Goal: Task Accomplishment & Management: Manage account settings

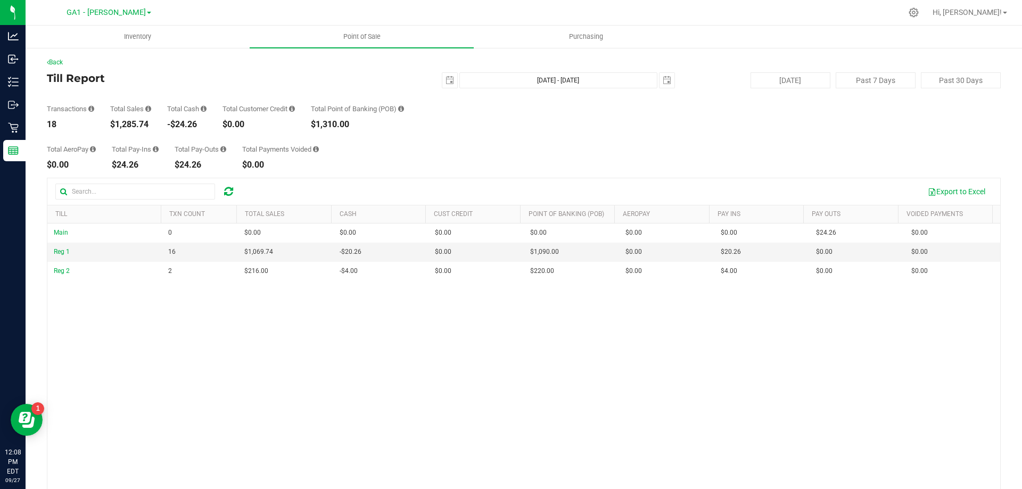
click at [462, 161] on div "Total AeroPay $0.00 Total Pay-Ins $24.26 Total Pay-Outs $24.26 Total Payments V…" at bounding box center [524, 149] width 954 height 40
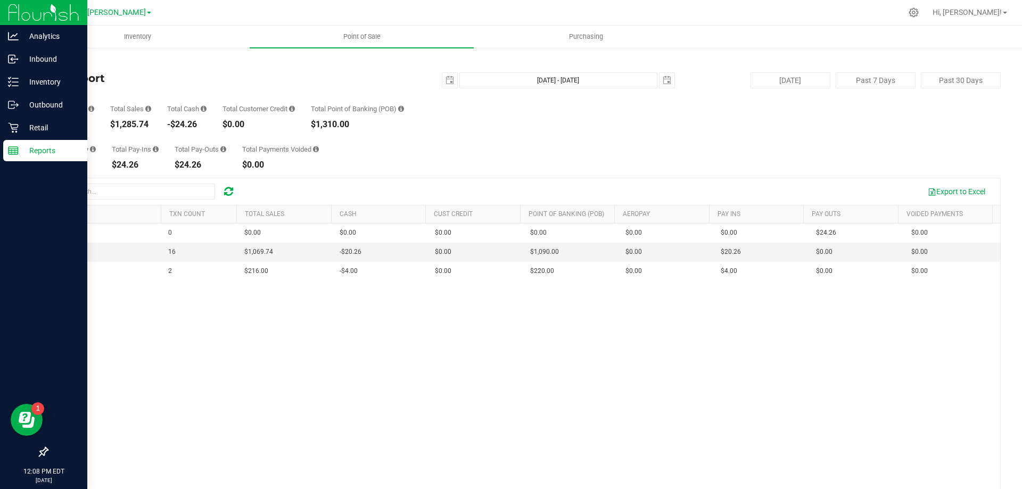
click at [22, 144] on div "Reports" at bounding box center [45, 150] width 84 height 21
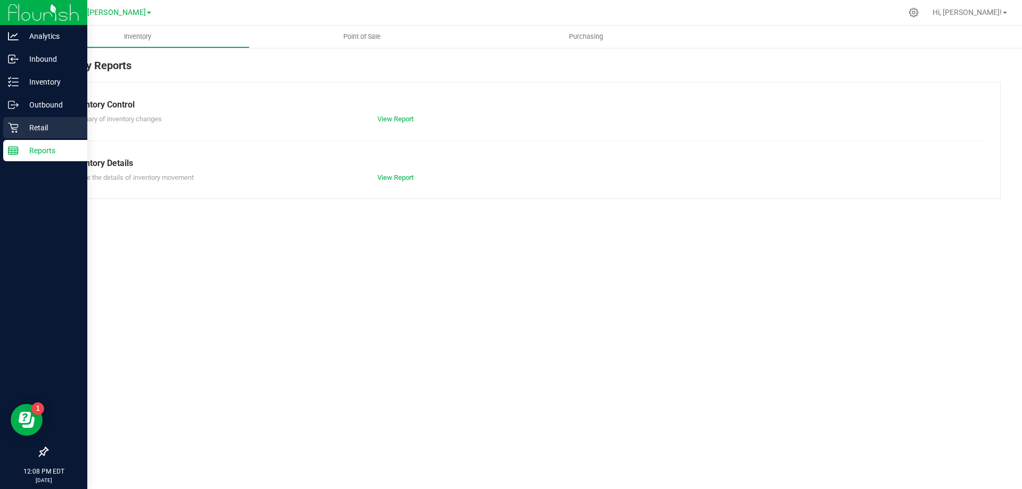
click at [47, 125] on p "Retail" at bounding box center [51, 127] width 64 height 13
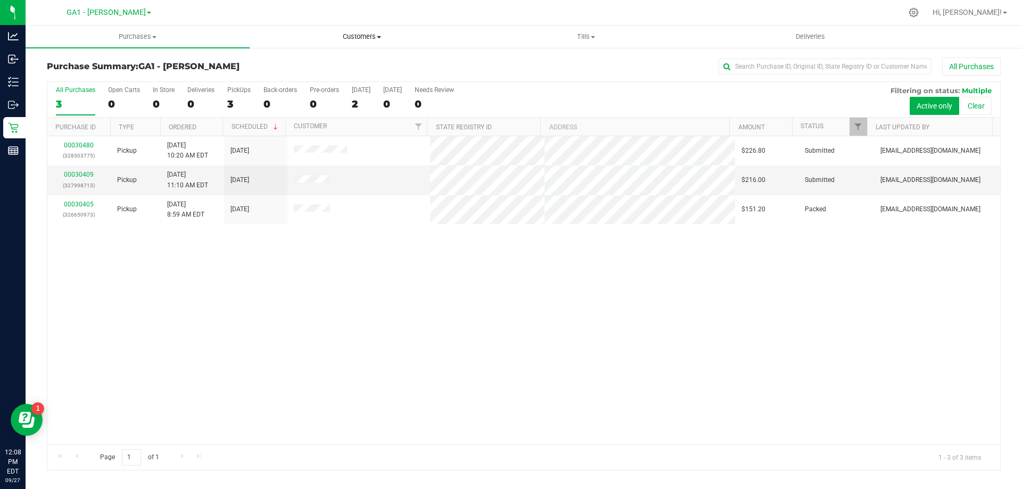
click at [355, 45] on uib-tab-heading "Customers All customers Add a new customer All physicians" at bounding box center [361, 36] width 223 height 21
click at [289, 67] on span "All customers" at bounding box center [288, 64] width 77 height 9
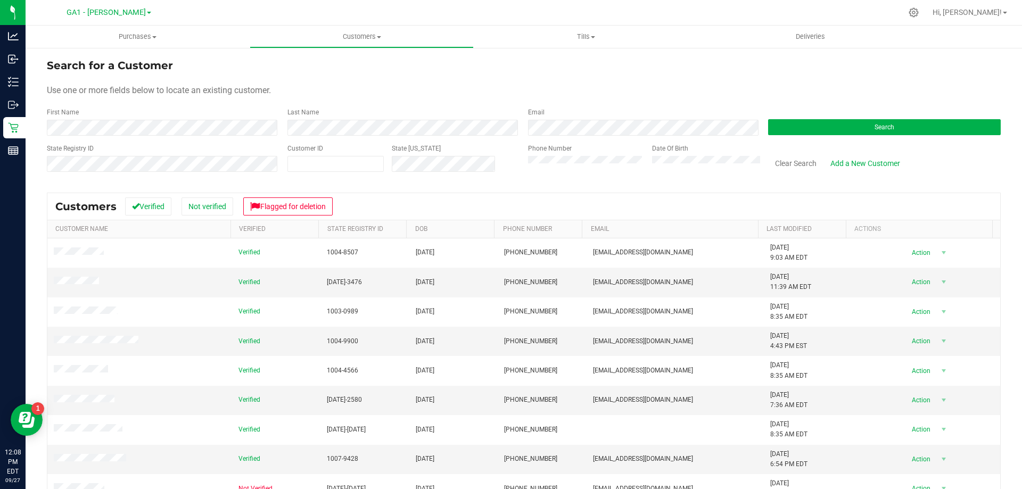
drag, startPoint x: 129, startPoint y: 114, endPoint x: 130, endPoint y: 119, distance: 5.6
click at [129, 114] on div "First Name" at bounding box center [163, 122] width 233 height 28
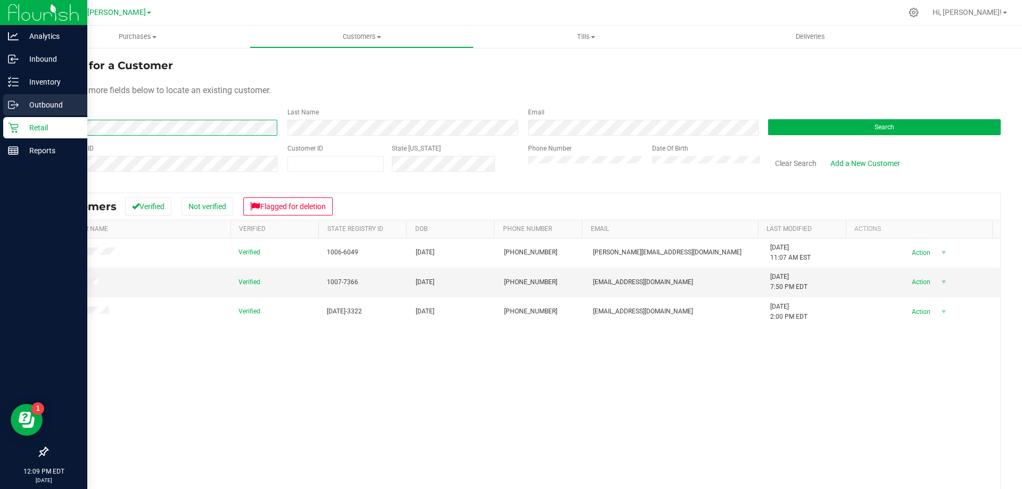
click at [0, 113] on div "Analytics Inbound Inventory Outbound Retail Reports 12:09 PM EDT [DATE] 09/27 G…" at bounding box center [511, 244] width 1022 height 489
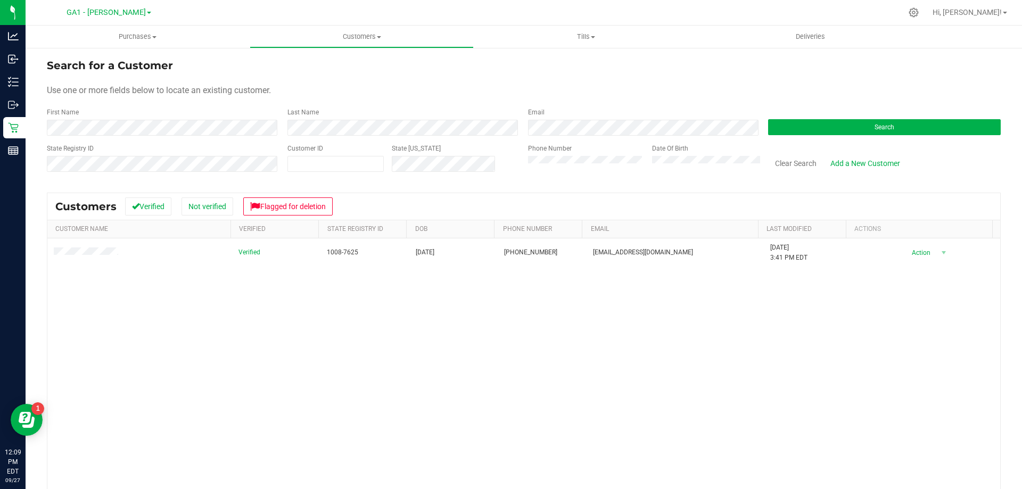
click at [597, 341] on div "Verified 1008-7625 [DATE] (208) 851-0117 [EMAIL_ADDRESS][DOMAIN_NAME] [DATE] 3:…" at bounding box center [523, 393] width 953 height 308
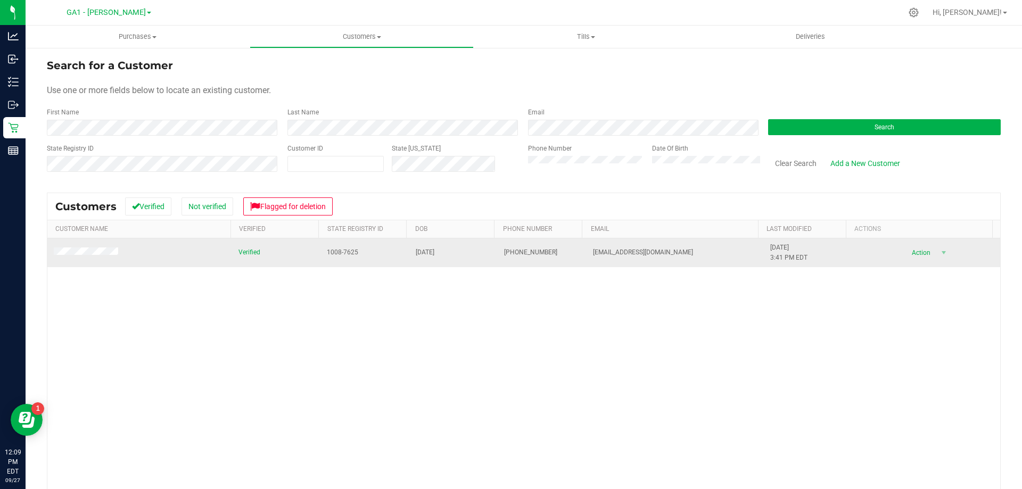
click at [102, 248] on td at bounding box center [139, 253] width 185 height 29
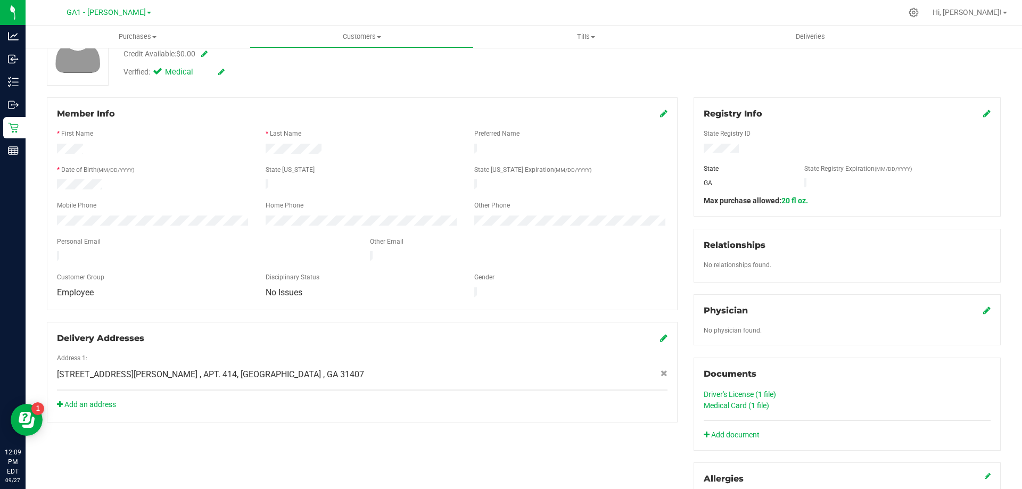
scroll to position [213, 0]
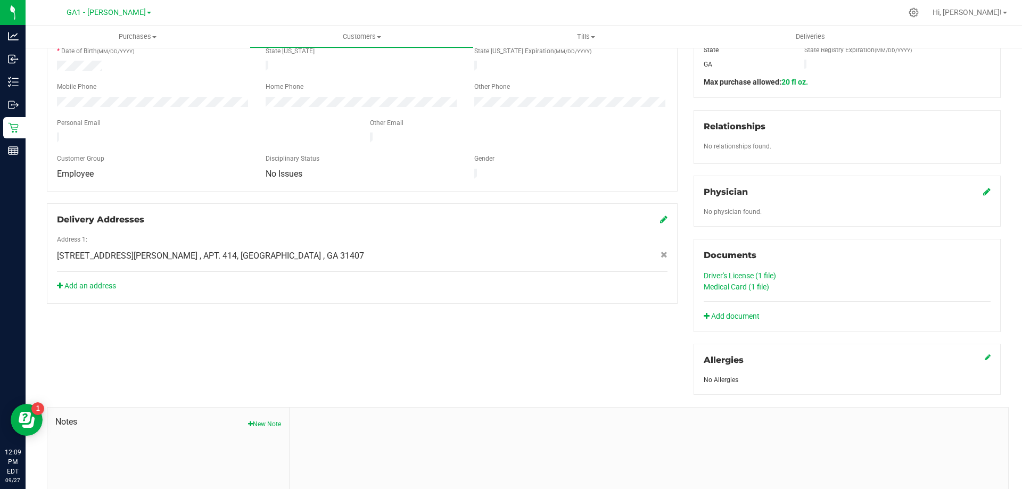
click at [757, 274] on link "Driver's License (1 file)" at bounding box center [740, 276] width 72 height 9
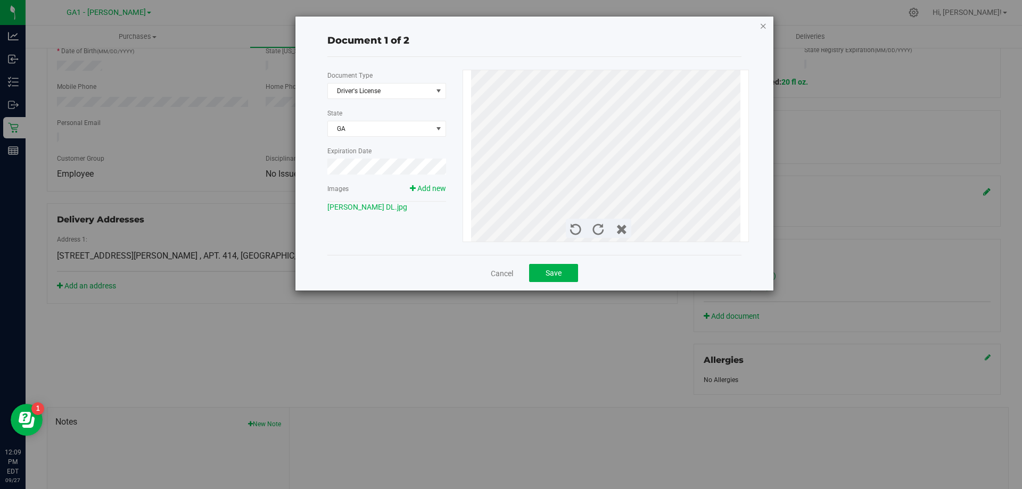
click at [766, 26] on icon "button" at bounding box center [763, 25] width 7 height 13
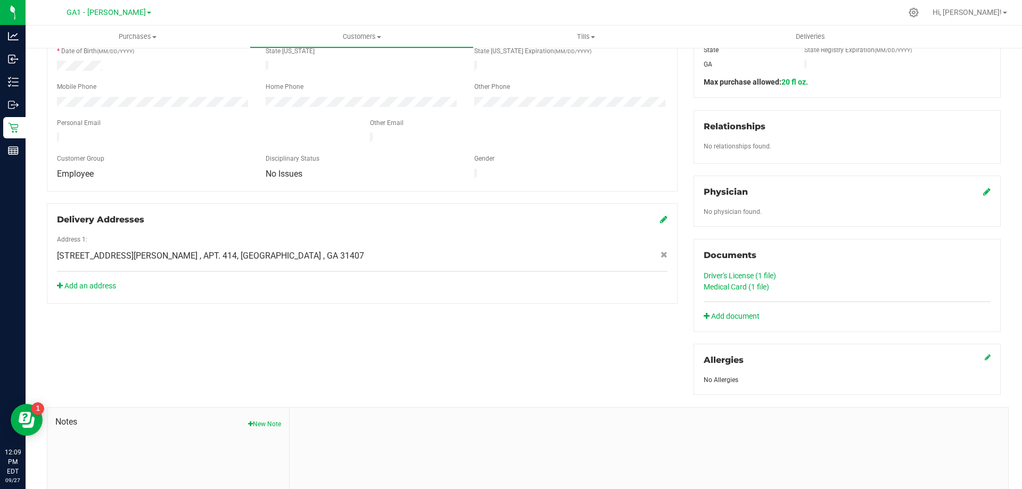
drag, startPoint x: 378, startPoint y: 214, endPoint x: 374, endPoint y: 209, distance: 6.4
click at [379, 214] on div "Delivery Addresses" at bounding box center [362, 220] width 611 height 13
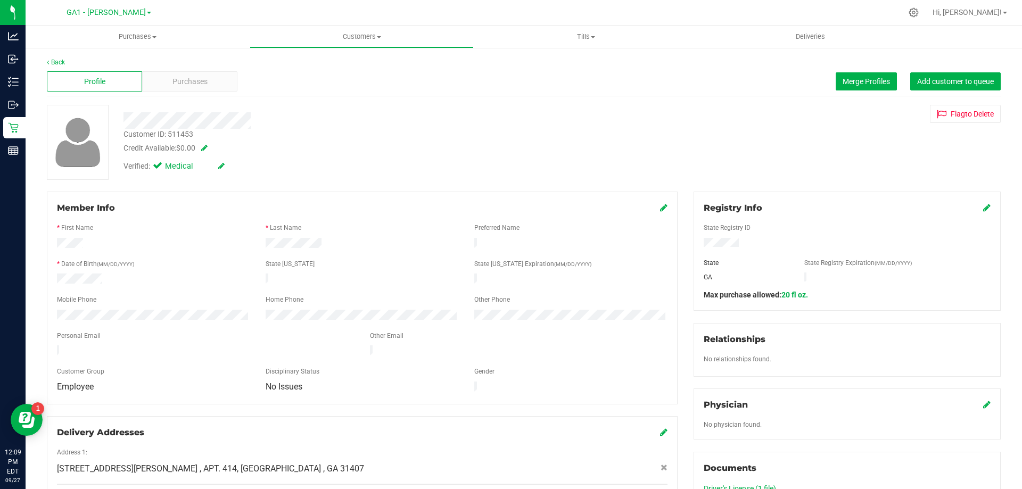
drag, startPoint x: 228, startPoint y: 61, endPoint x: 218, endPoint y: 60, distance: 10.1
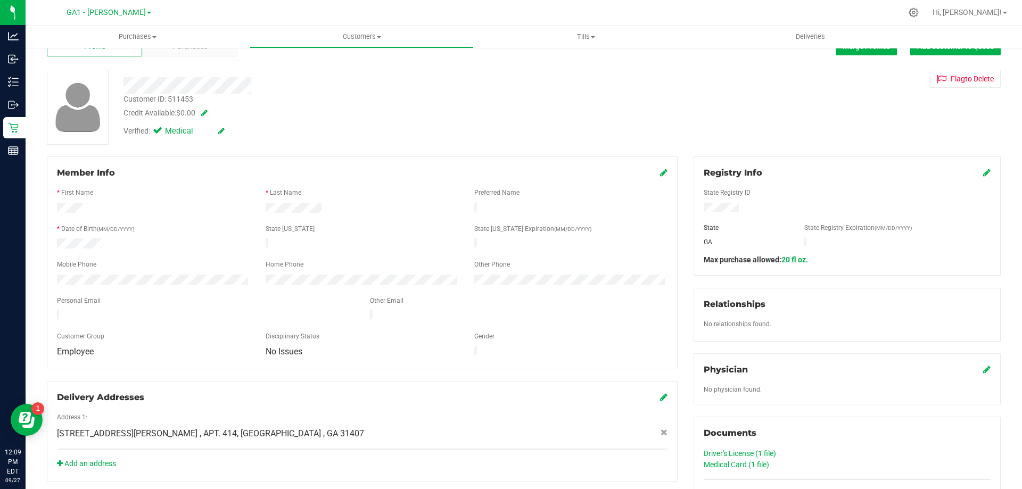
click at [264, 104] on div "Customer ID: 511453 Credit Available: $0.00" at bounding box center [358, 106] width 485 height 25
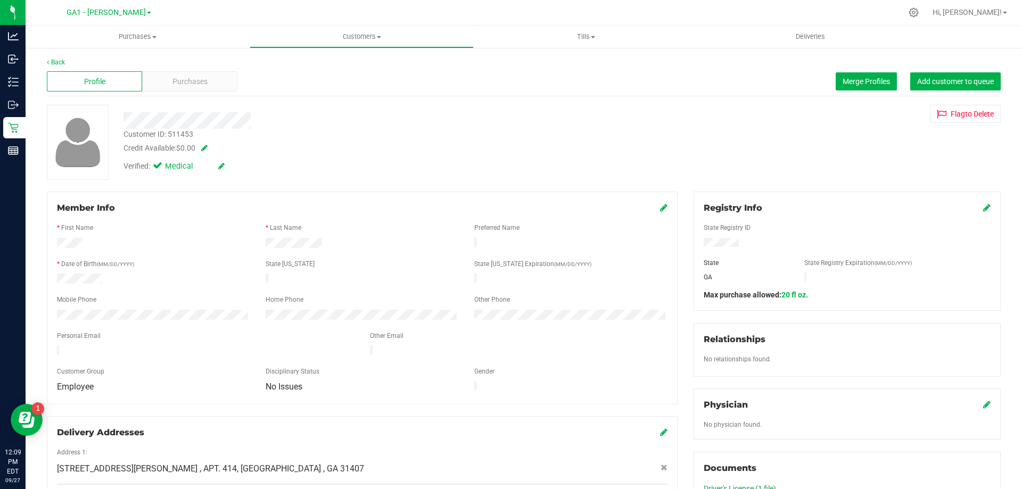
click at [76, 77] on div "Profile" at bounding box center [94, 81] width 95 height 20
click at [59, 62] on link "Back" at bounding box center [56, 62] width 18 height 7
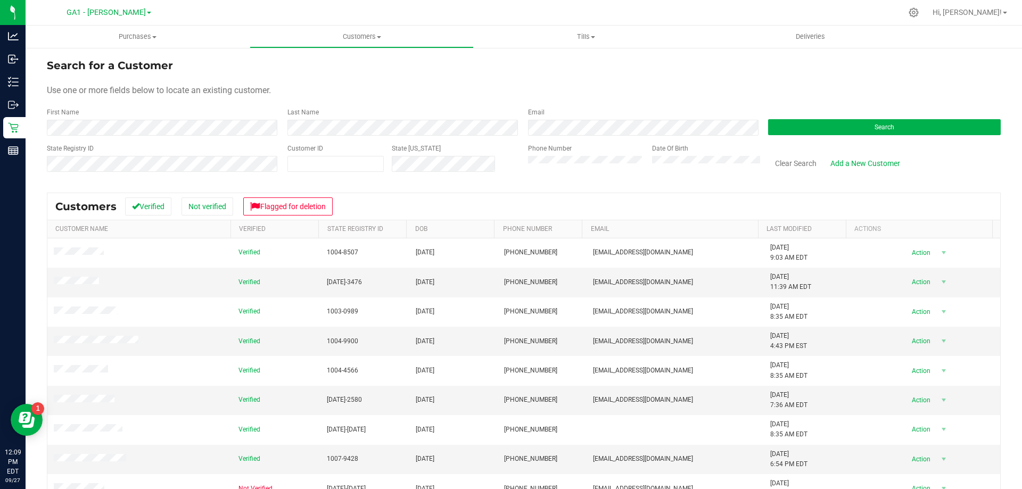
drag, startPoint x: 337, startPoint y: 90, endPoint x: 326, endPoint y: 94, distance: 11.5
click at [333, 99] on form "Search for a Customer Use one or more fields below to locate an existing custom…" at bounding box center [524, 120] width 954 height 124
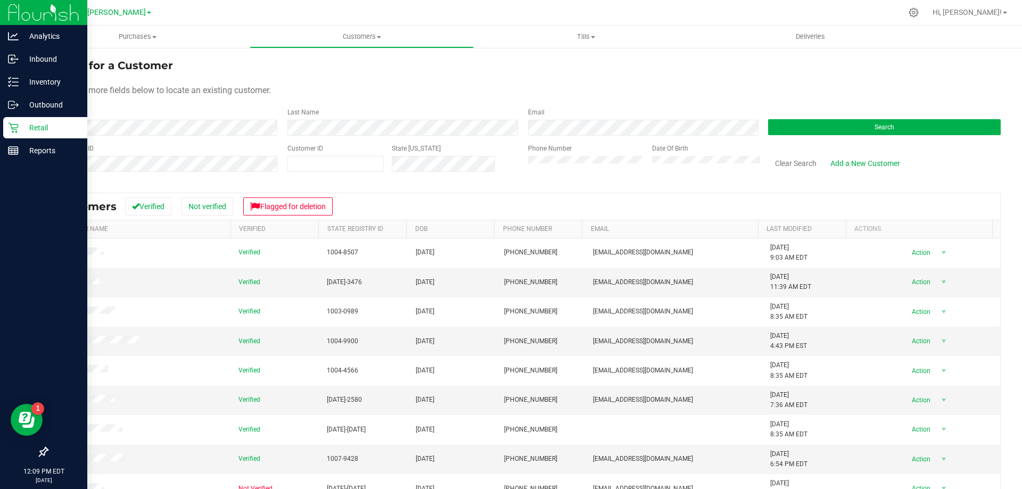
click at [53, 18] on img at bounding box center [43, 12] width 71 height 25
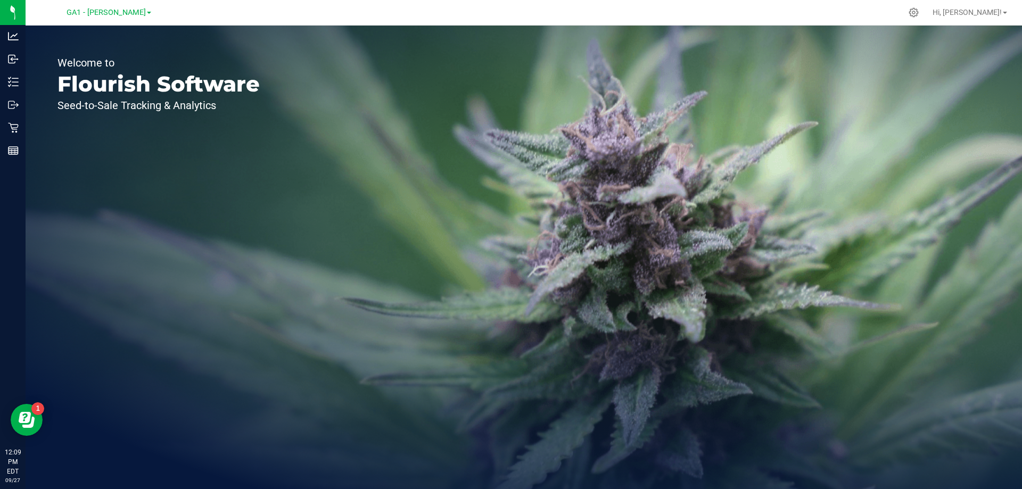
click at [446, 198] on div "Welcome to Flourish Software Seed-to-Sale Tracking & Analytics" at bounding box center [524, 258] width 997 height 464
drag, startPoint x: 399, startPoint y: 164, endPoint x: 373, endPoint y: 149, distance: 29.9
click at [398, 165] on div "Welcome to Flourish Software Seed-to-Sale Tracking & Analytics" at bounding box center [524, 258] width 997 height 464
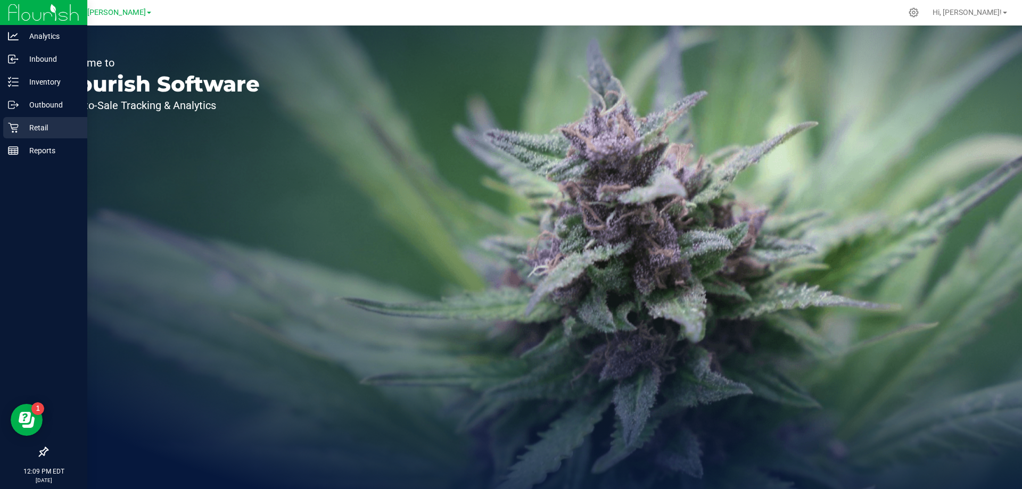
click at [53, 128] on p "Retail" at bounding box center [51, 127] width 64 height 13
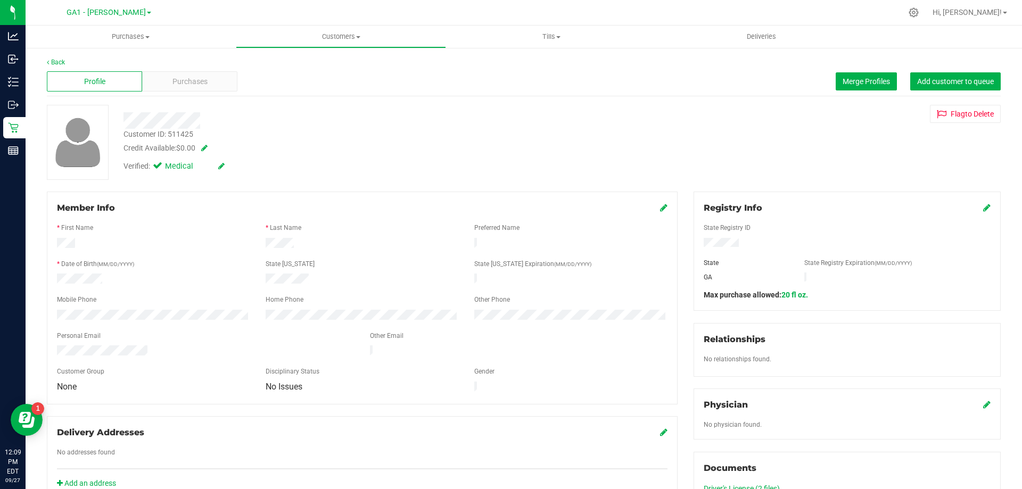
click at [206, 70] on div "Profile Purchases Merge Profiles Add customer to queue" at bounding box center [524, 81] width 954 height 29
click at [211, 97] on div "Back Profile Purchases Merge Profiles Add customer to queue Customer ID: 511425…" at bounding box center [524, 411] width 954 height 707
click at [215, 80] on div "Purchases" at bounding box center [189, 81] width 95 height 20
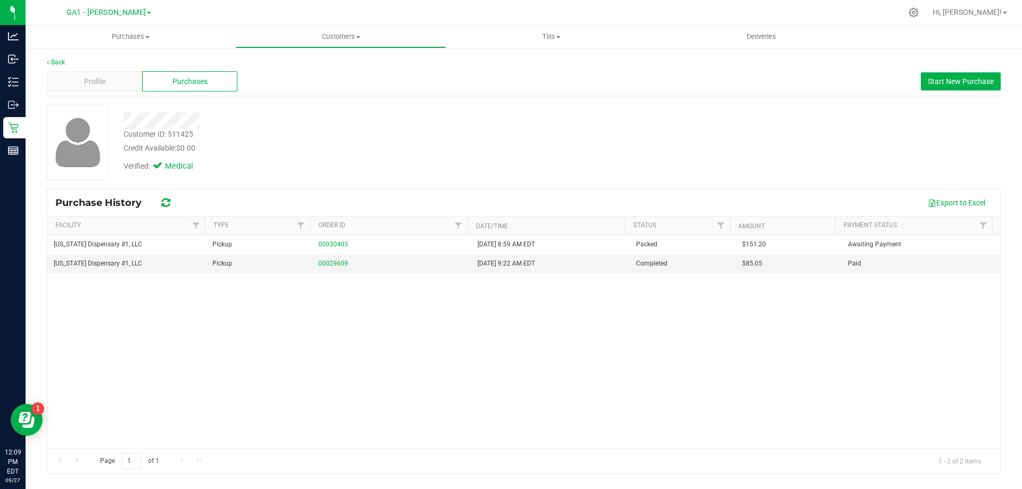
click at [350, 83] on div "Profile Purchases Start New Purchase" at bounding box center [524, 81] width 954 height 29
click at [323, 120] on div at bounding box center [358, 120] width 485 height 17
click at [58, 60] on link "Back" at bounding box center [56, 62] width 18 height 7
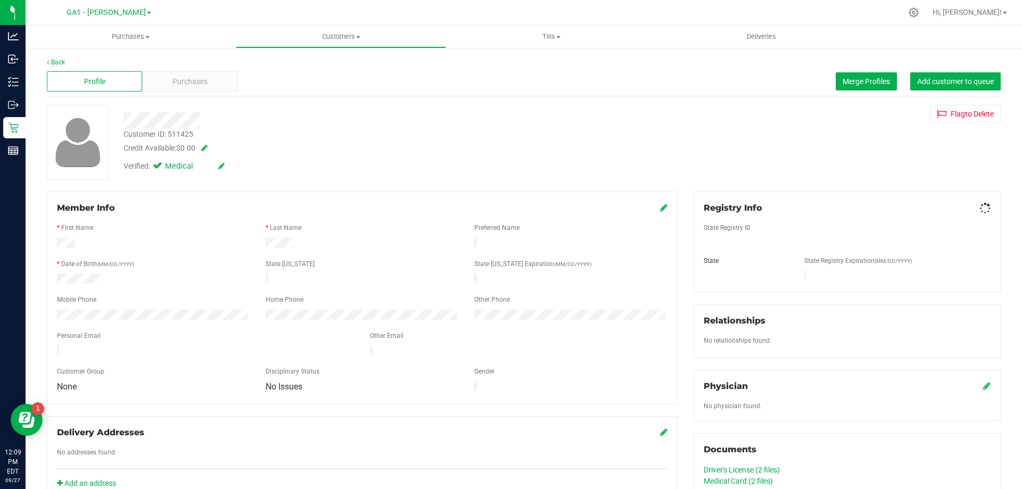
click at [408, 121] on div at bounding box center [358, 120] width 485 height 17
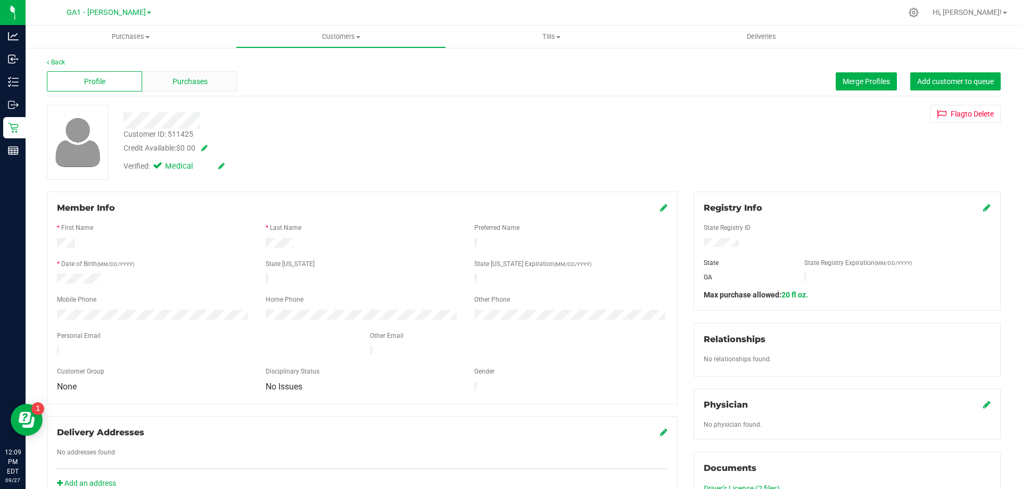
click at [213, 88] on div "Purchases" at bounding box center [189, 81] width 95 height 20
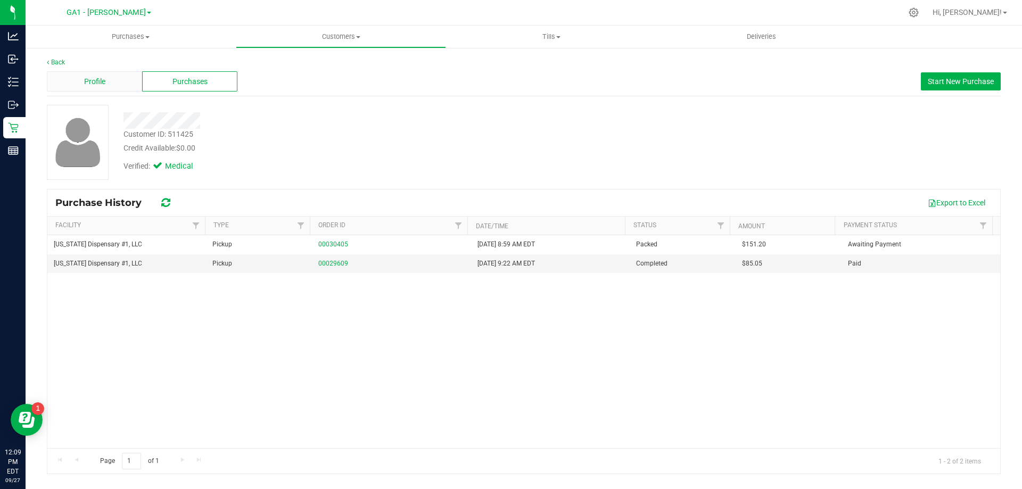
click at [117, 78] on div "Profile" at bounding box center [94, 81] width 95 height 20
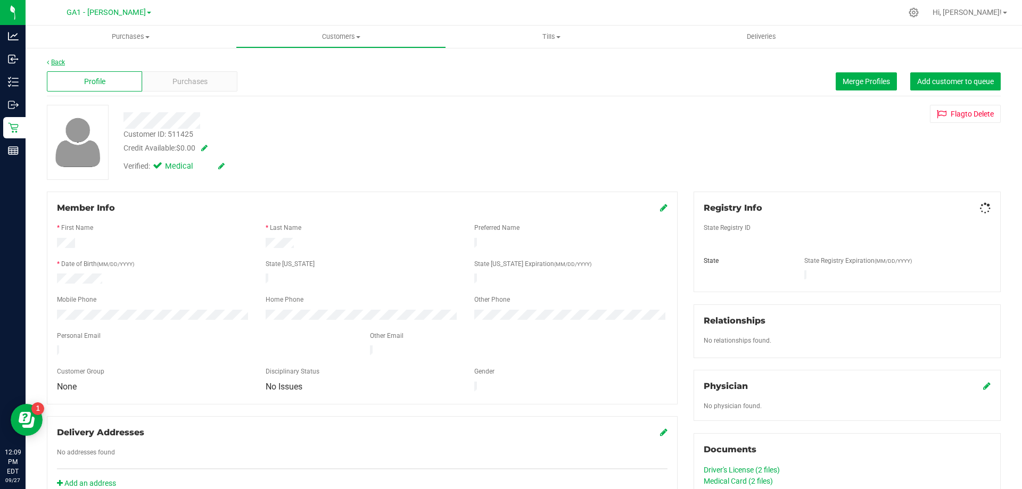
click at [59, 61] on link "Back" at bounding box center [56, 62] width 18 height 7
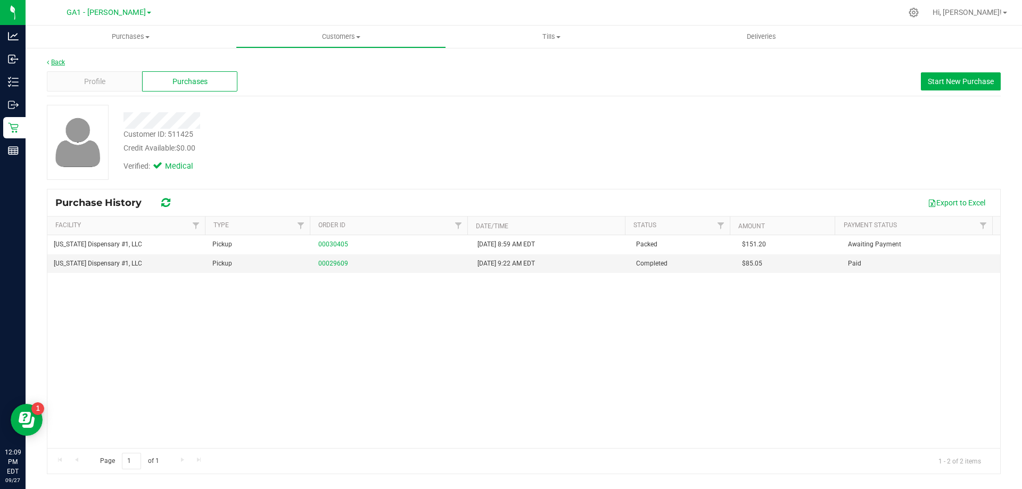
click at [58, 61] on link "Back" at bounding box center [56, 62] width 18 height 7
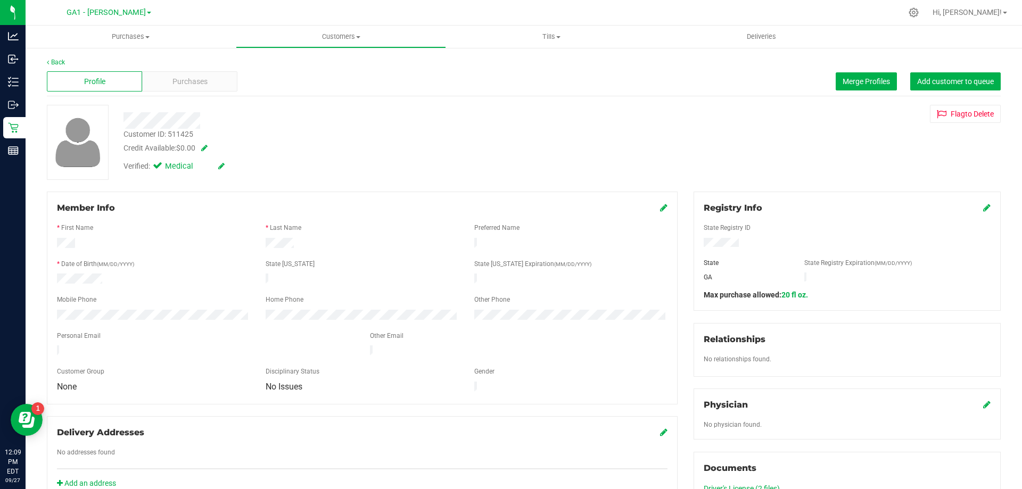
drag, startPoint x: 325, startPoint y: 113, endPoint x: 274, endPoint y: 104, distance: 52.4
click at [319, 111] on div at bounding box center [358, 117] width 485 height 24
click at [50, 61] on link "Back" at bounding box center [56, 62] width 18 height 7
click at [201, 79] on span "Purchases" at bounding box center [190, 81] width 35 height 11
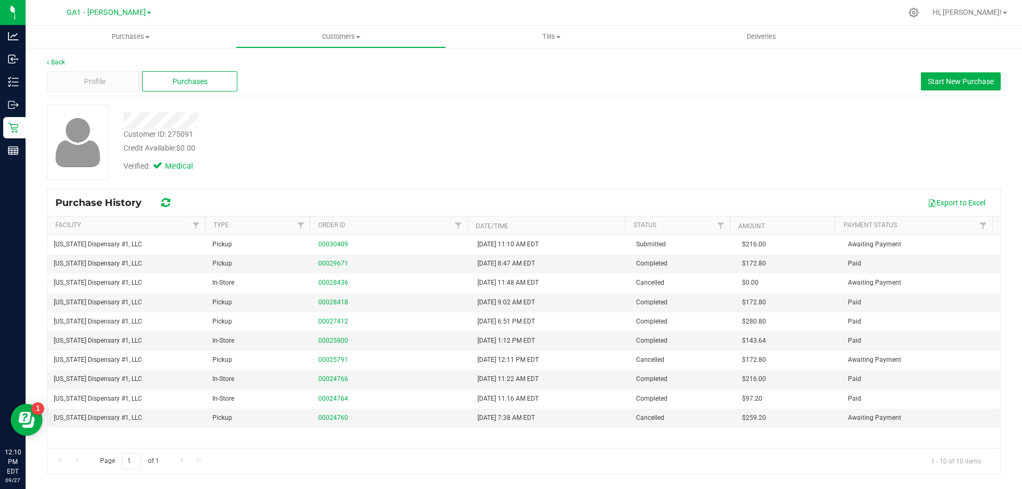
click at [298, 108] on div at bounding box center [358, 117] width 485 height 24
click at [50, 62] on link "Back" at bounding box center [56, 62] width 18 height 7
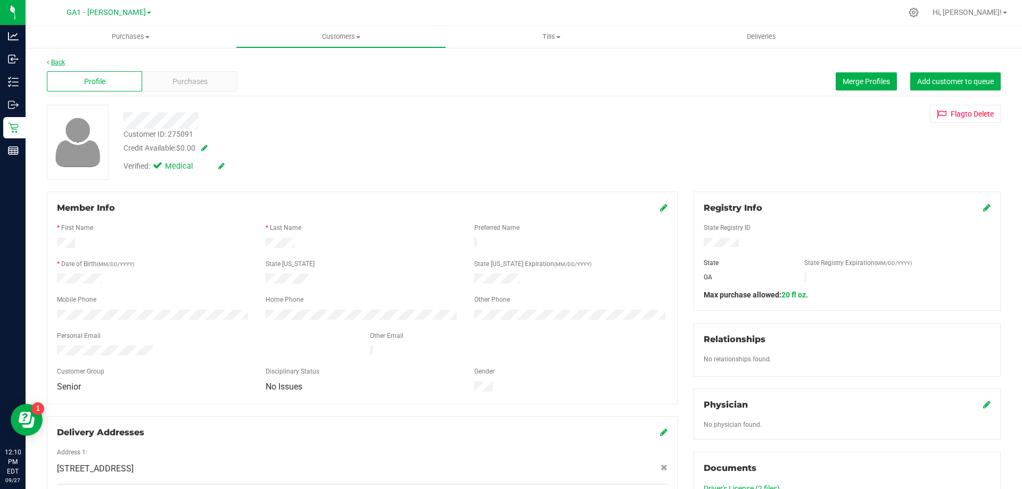
click at [50, 62] on link "Back" at bounding box center [56, 62] width 18 height 7
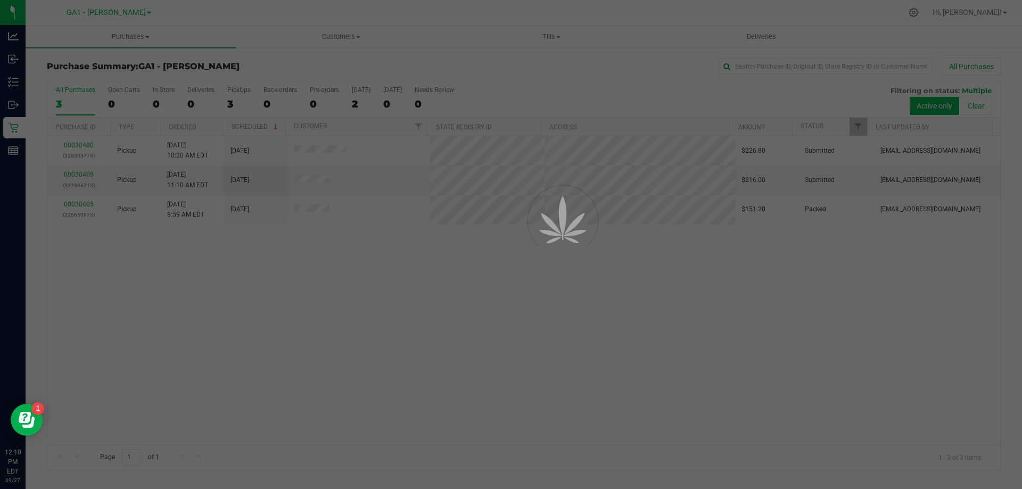
click at [373, 273] on div at bounding box center [511, 244] width 1022 height 489
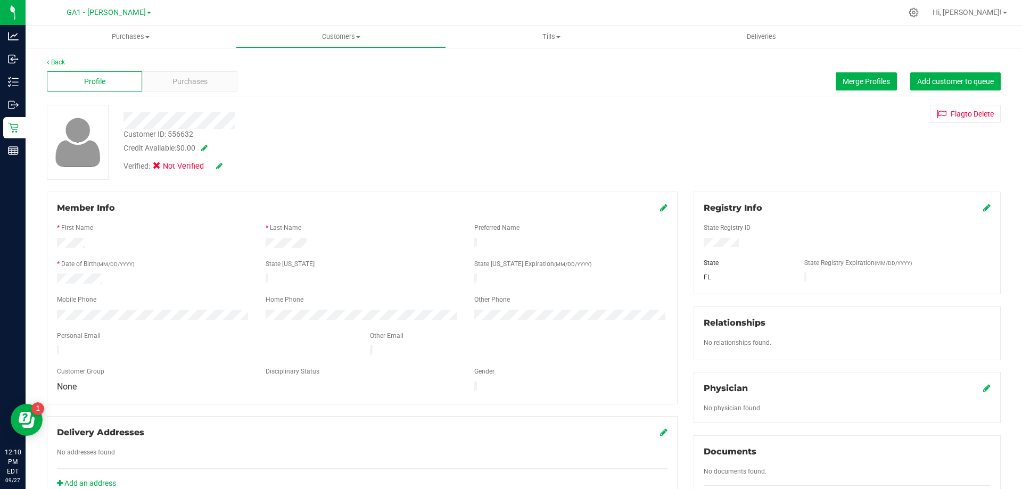
click at [442, 94] on div "Profile Purchases Merge Profiles Add customer to queue" at bounding box center [524, 81] width 954 height 29
click at [611, 113] on div "Customer ID: 556632 Credit Available: $0.00 Verified: Not Verified Flag to [GEO…" at bounding box center [524, 142] width 970 height 75
